Goal: Task Accomplishment & Management: Complete application form

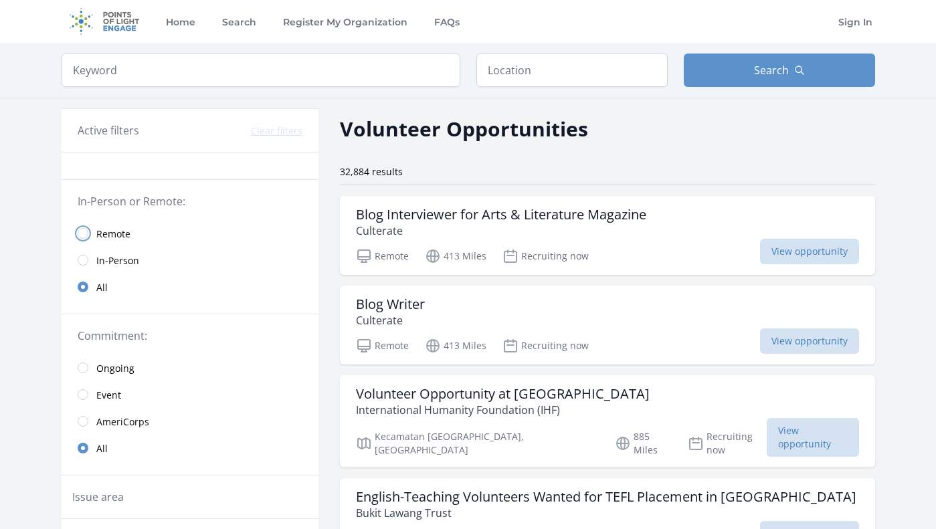
click at [87, 235] on input "radio" at bounding box center [83, 233] width 11 height 11
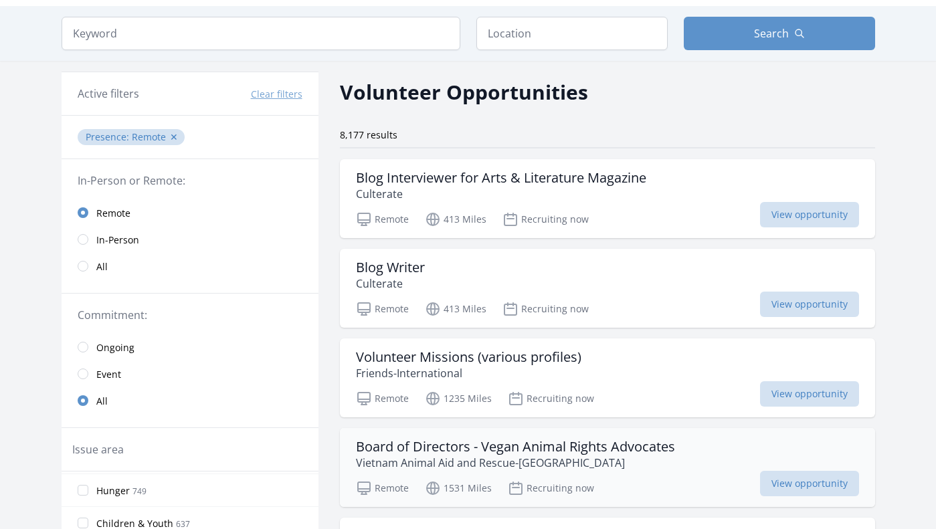
scroll to position [36, 0]
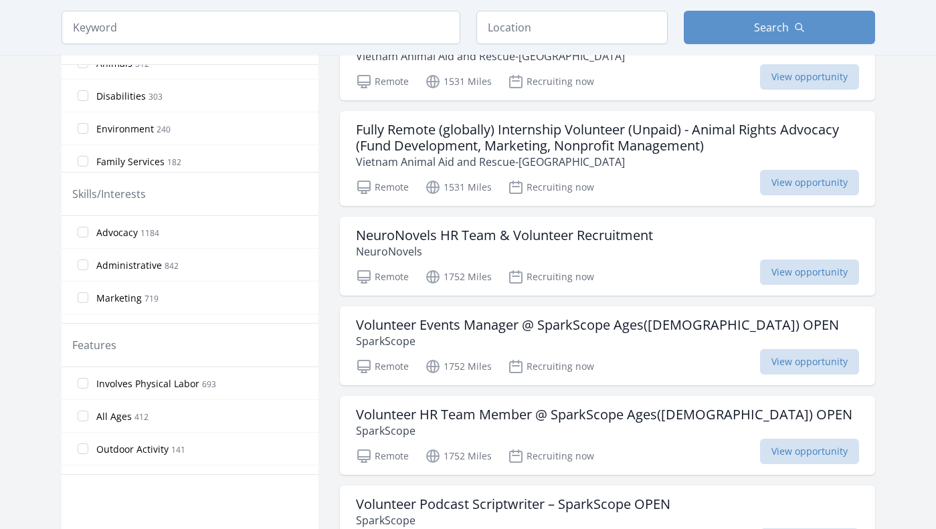
scroll to position [438, 0]
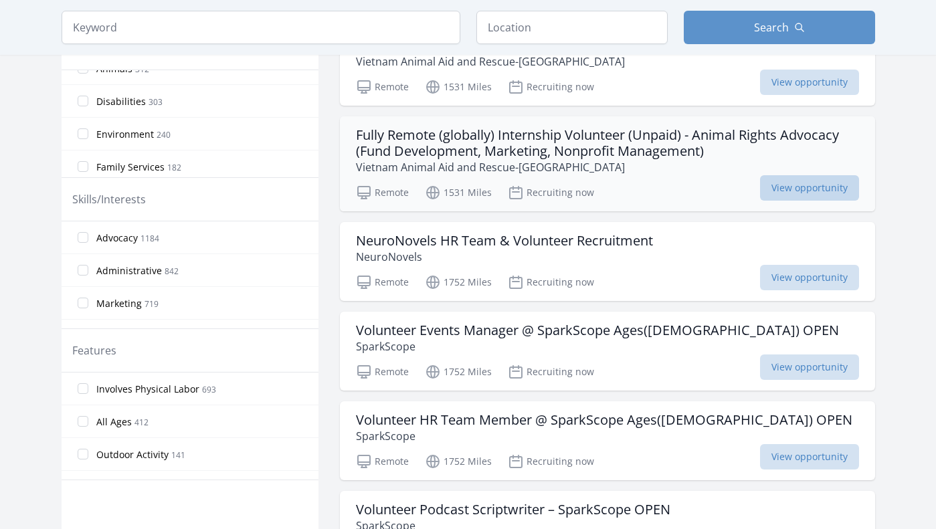
click at [778, 183] on span "View opportunity" at bounding box center [809, 187] width 99 height 25
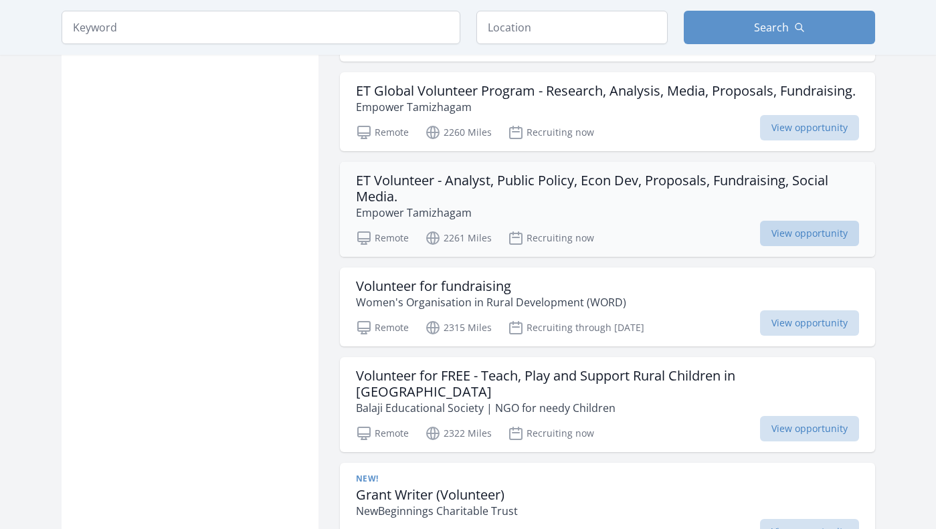
click at [776, 238] on span "View opportunity" at bounding box center [809, 233] width 99 height 25
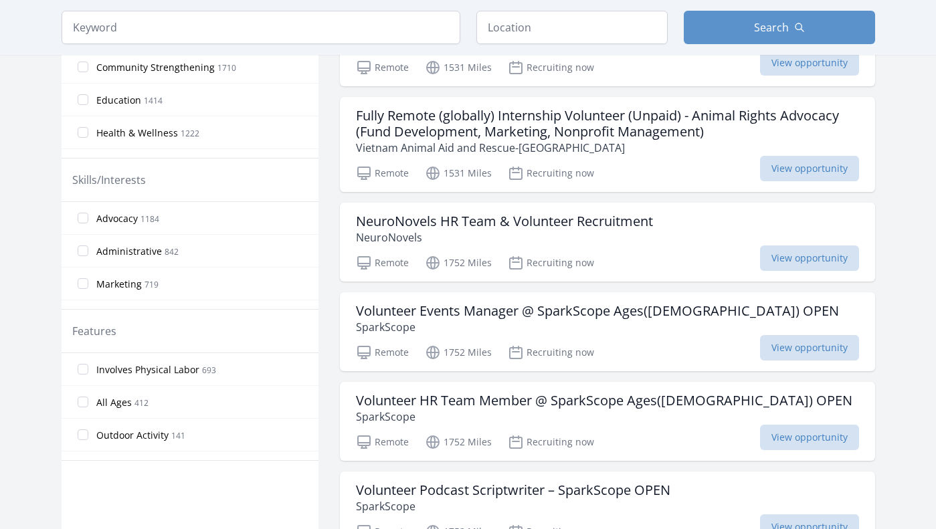
scroll to position [396, 0]
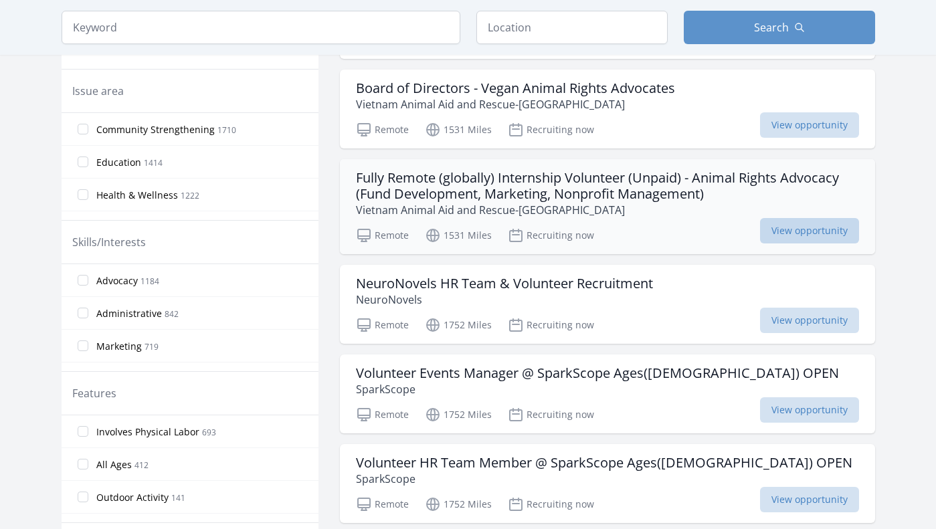
click at [804, 224] on span "View opportunity" at bounding box center [809, 230] width 99 height 25
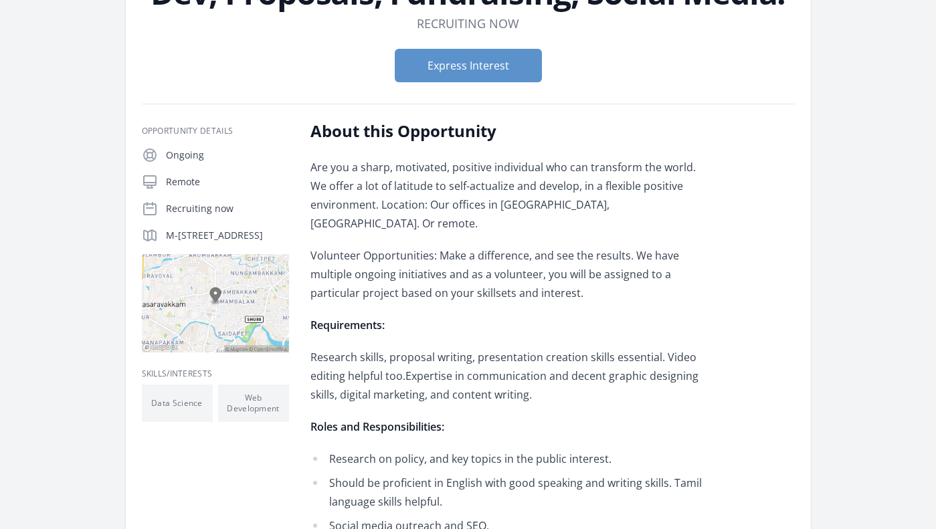
scroll to position [165, 0]
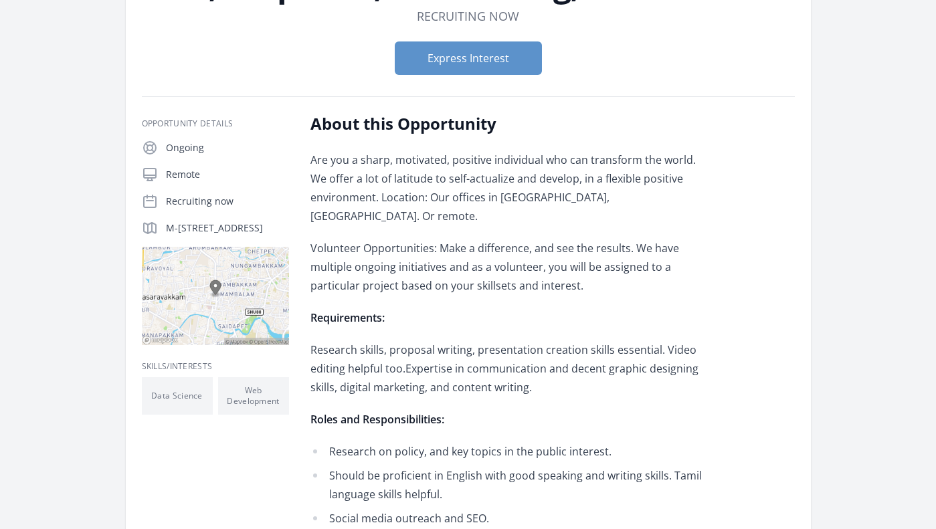
click at [246, 318] on img at bounding box center [215, 296] width 147 height 98
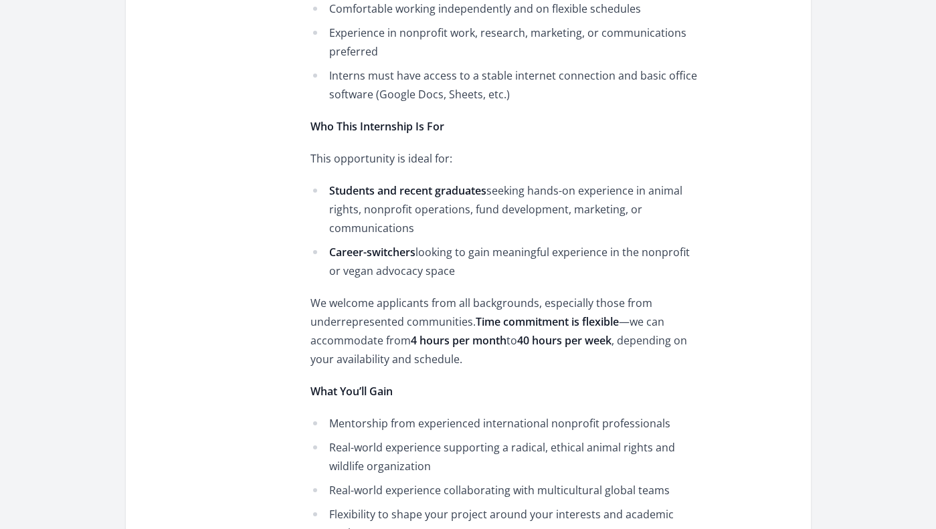
scroll to position [1896, 0]
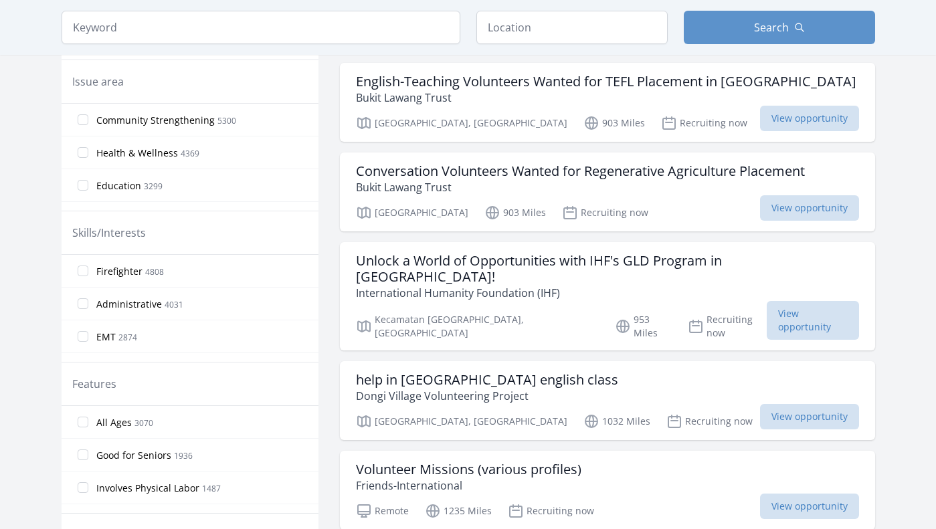
scroll to position [17, 0]
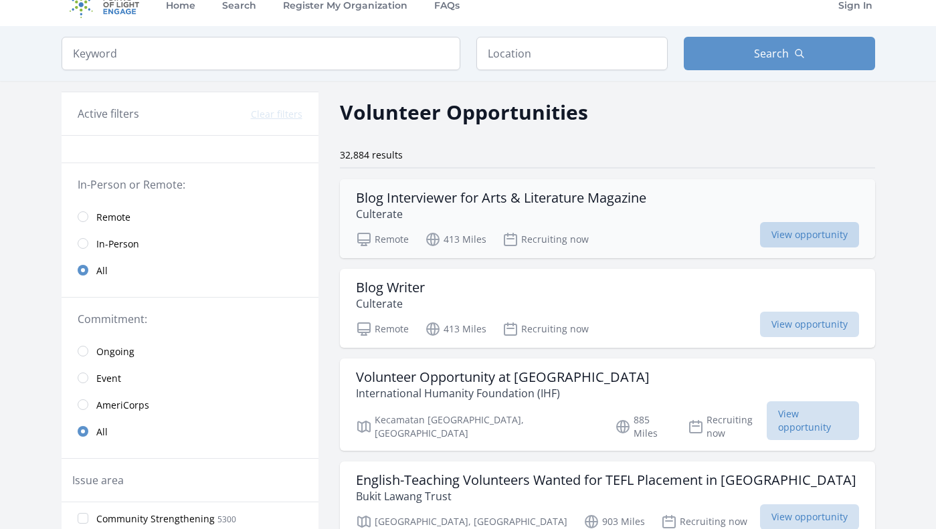
click at [777, 236] on span "View opportunity" at bounding box center [809, 234] width 99 height 25
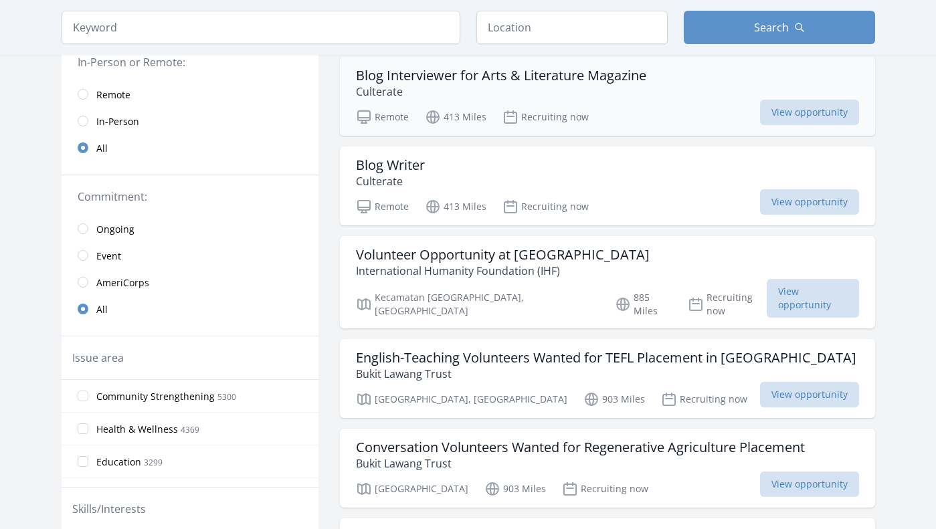
scroll to position [120, 0]
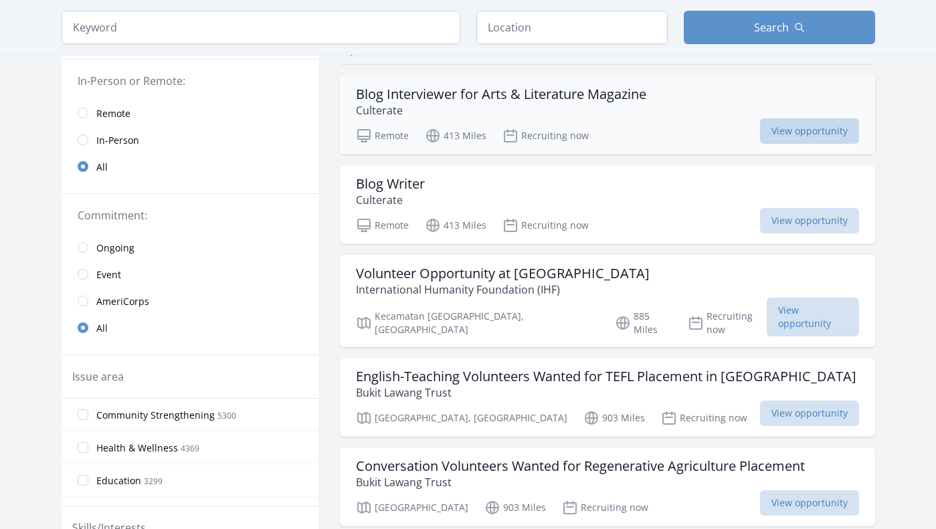
click at [778, 128] on span "View opportunity" at bounding box center [809, 130] width 99 height 25
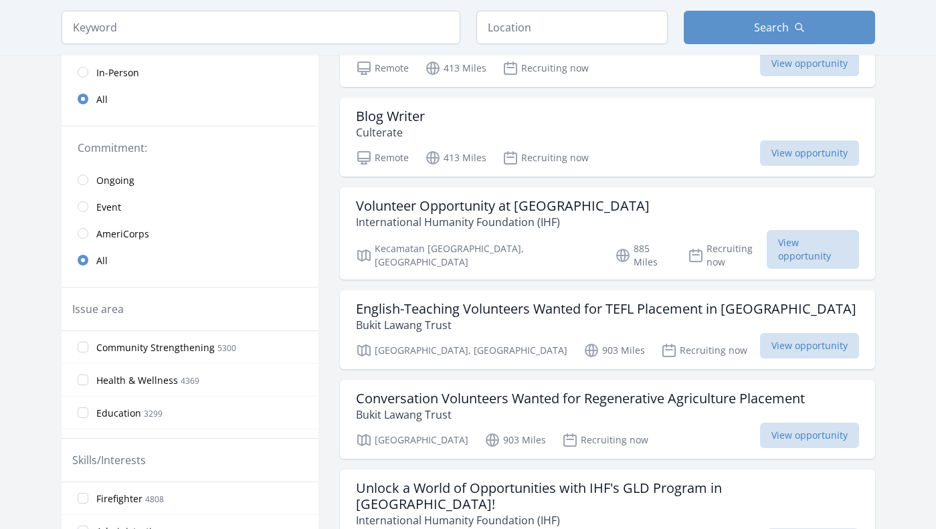
scroll to position [84, 0]
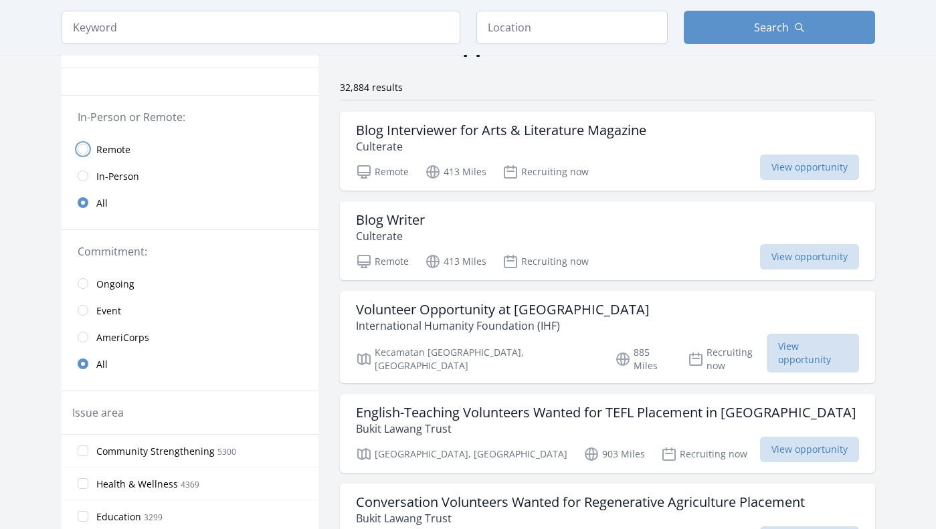
click at [86, 148] on input "radio" at bounding box center [83, 149] width 11 height 11
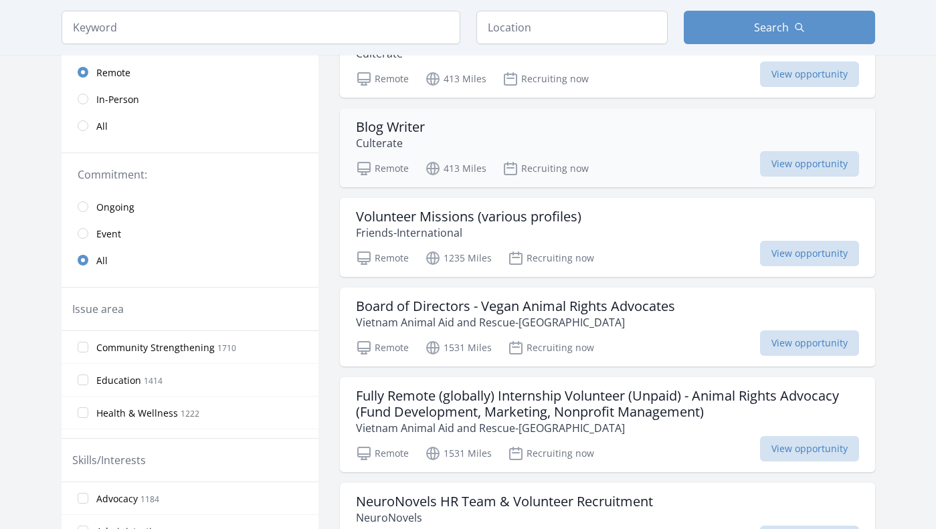
scroll to position [287, 0]
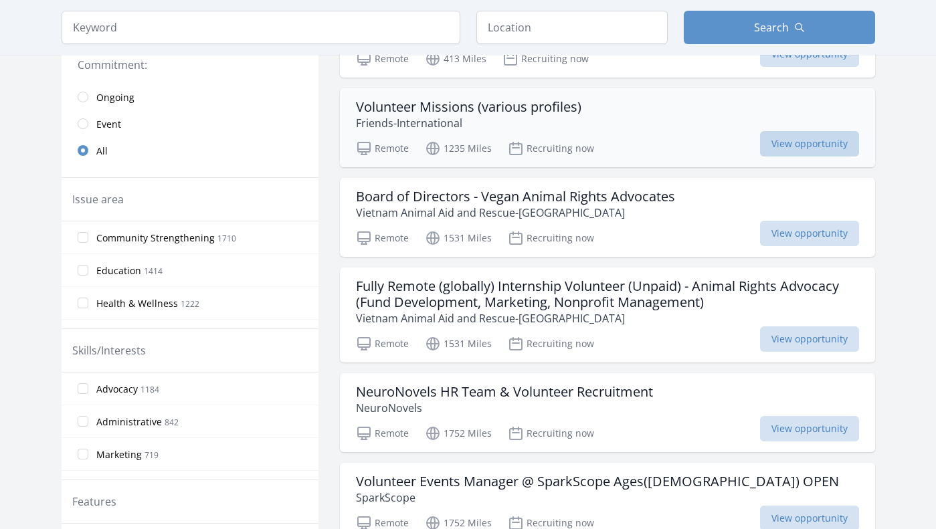
click at [774, 145] on span "View opportunity" at bounding box center [809, 143] width 99 height 25
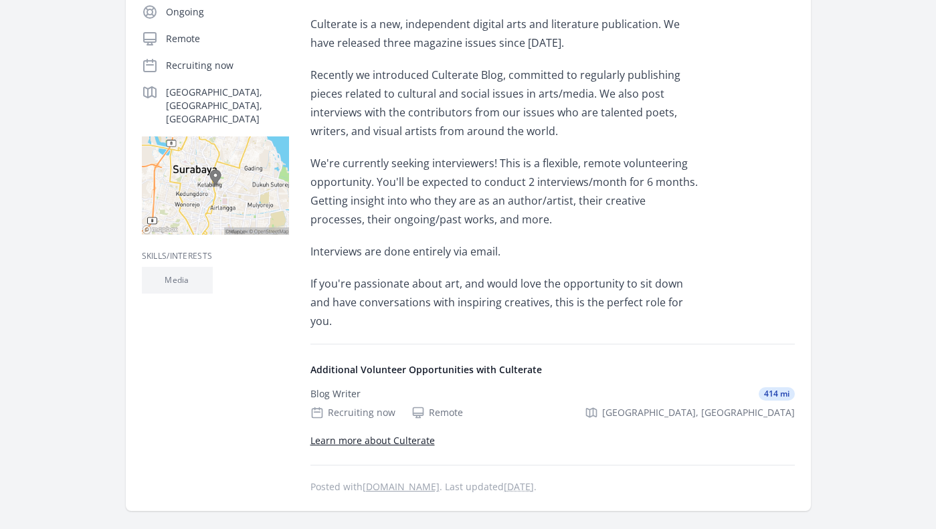
scroll to position [309, 0]
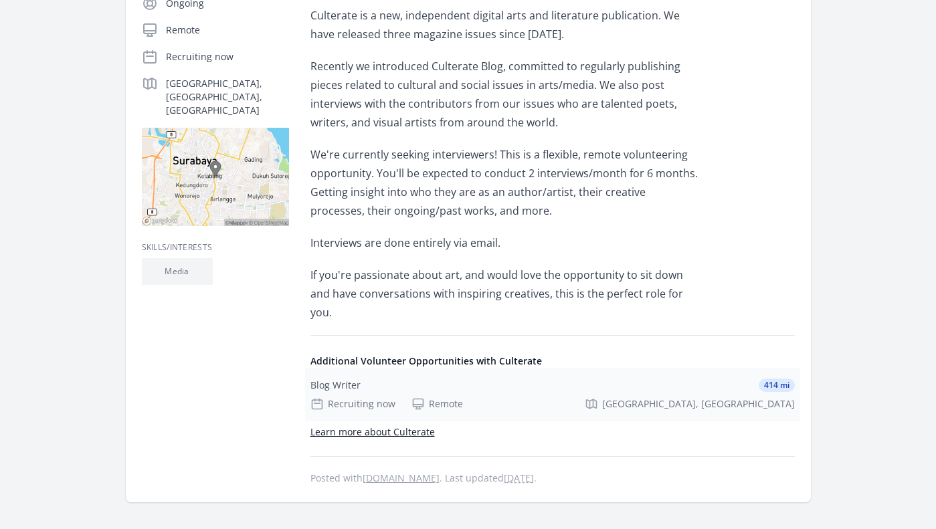
click at [622, 377] on div "Blog Writer 414 mi Recruiting now Remote Surabaya, East Java" at bounding box center [552, 395] width 495 height 54
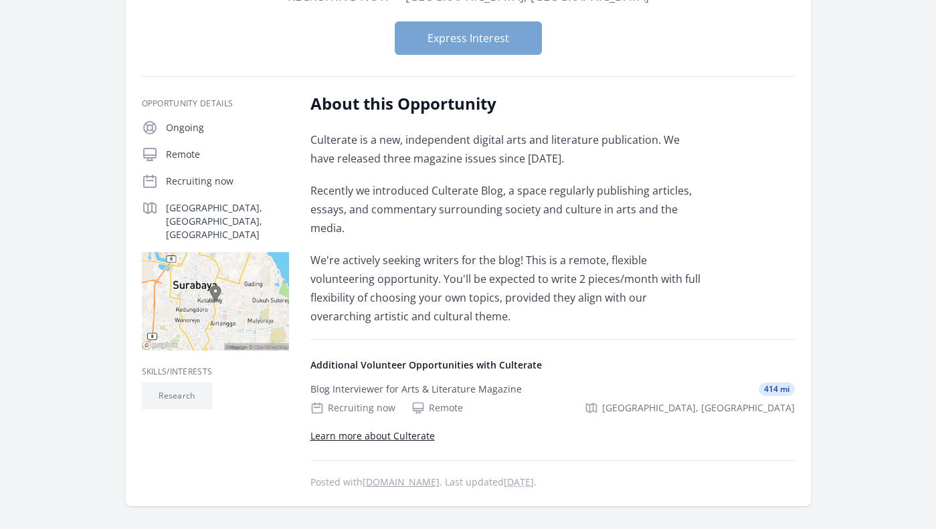
scroll to position [185, 0]
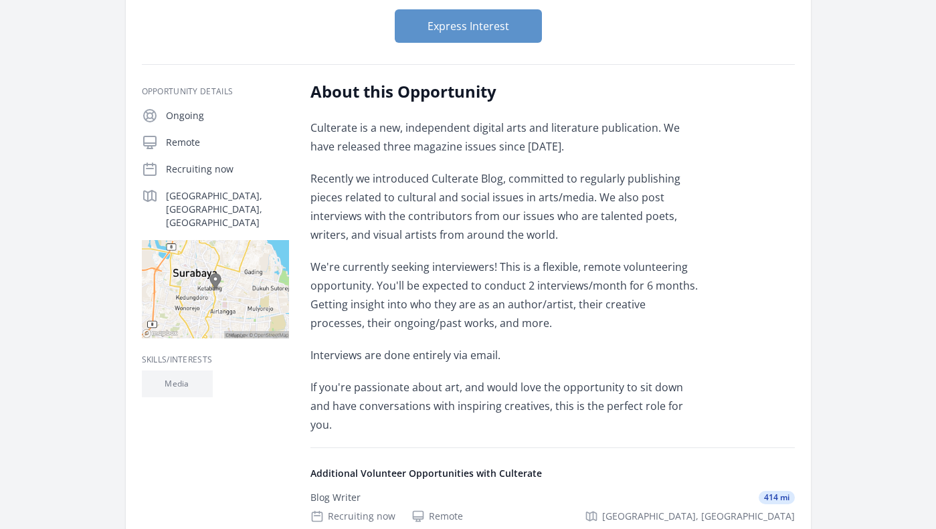
scroll to position [101, 0]
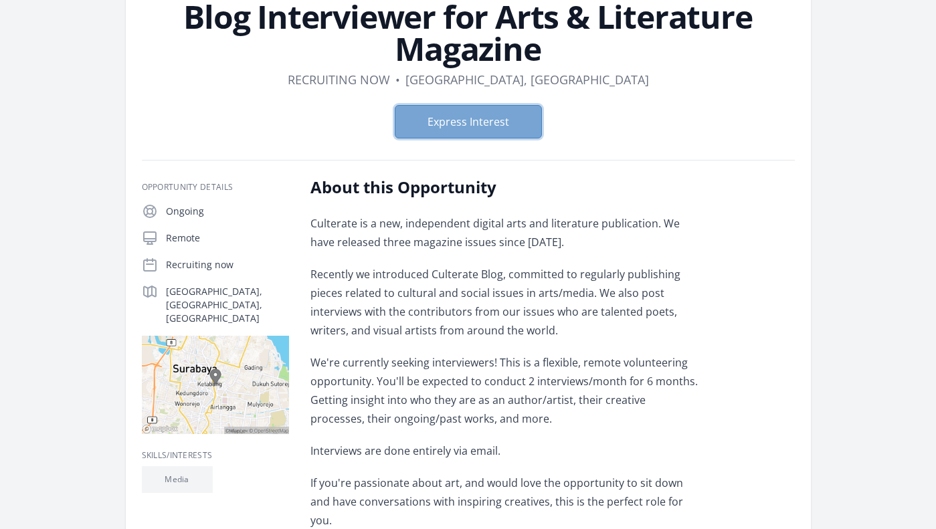
click at [504, 120] on button "Express Interest" at bounding box center [468, 121] width 147 height 33
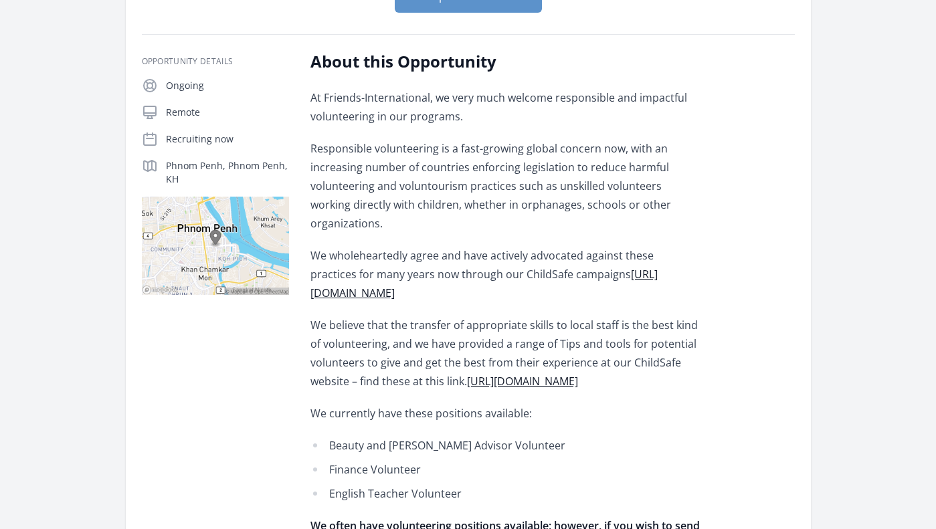
scroll to position [199, 0]
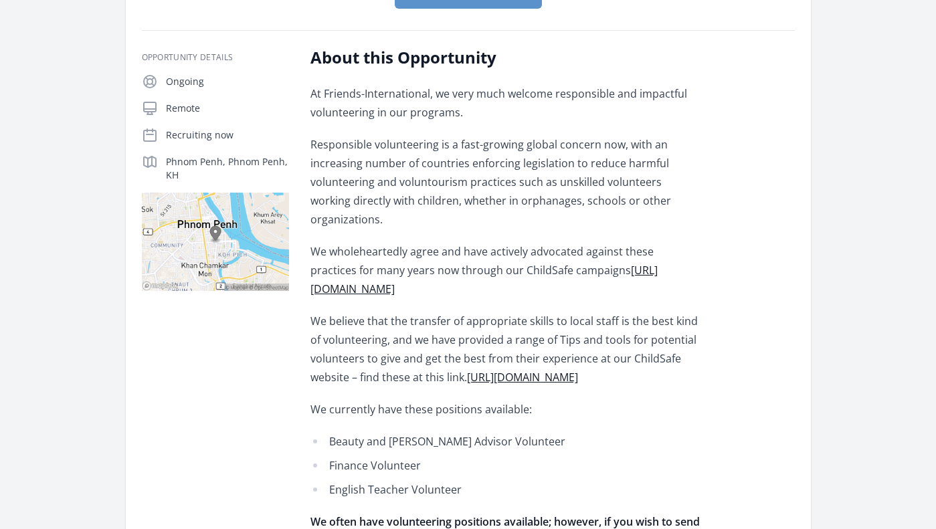
click at [478, 268] on link "[URL][DOMAIN_NAME]" at bounding box center [484, 279] width 347 height 33
